Goal: Information Seeking & Learning: Learn about a topic

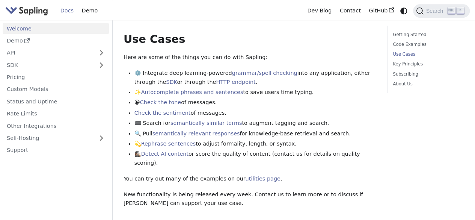
scroll to position [310, 0]
